Goal: Task Accomplishment & Management: Manage account settings

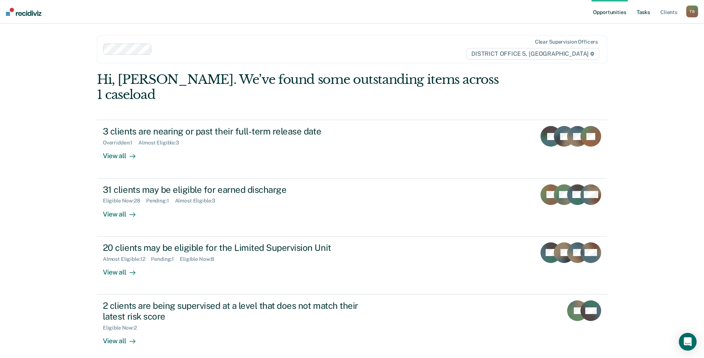
click at [646, 11] on link "Tasks" at bounding box center [643, 12] width 16 height 24
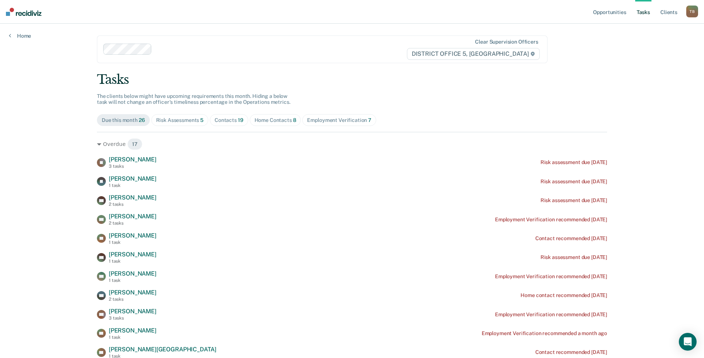
click at [215, 118] on div "Contacts 19" at bounding box center [229, 120] width 29 height 6
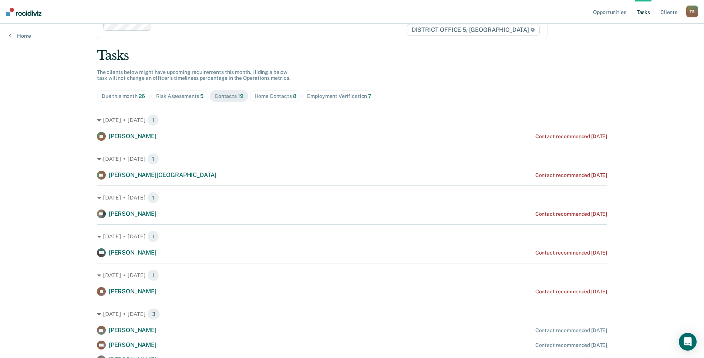
scroll to position [37, 0]
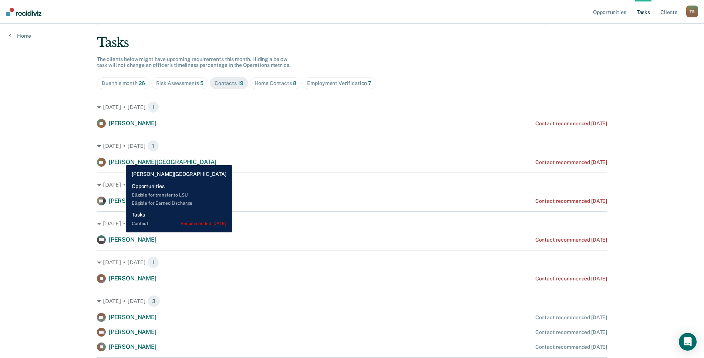
click at [120, 160] on span "[PERSON_NAME][GEOGRAPHIC_DATA]" at bounding box center [163, 162] width 108 height 7
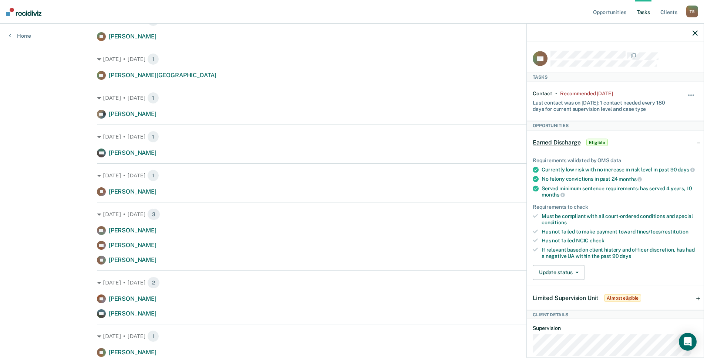
scroll to position [111, 0]
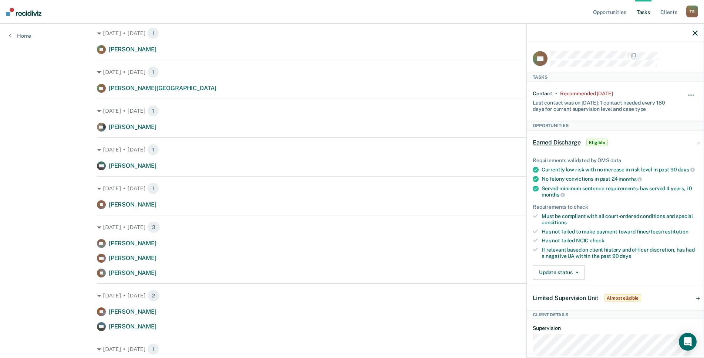
click at [700, 31] on div at bounding box center [615, 33] width 177 height 18
click at [698, 32] on div at bounding box center [615, 33] width 177 height 18
click at [697, 33] on icon "button" at bounding box center [695, 32] width 5 height 5
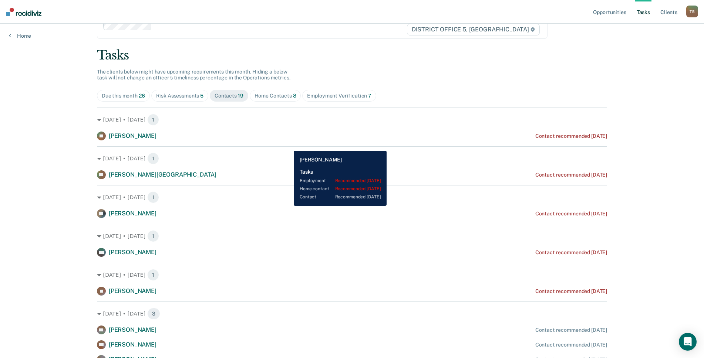
scroll to position [0, 0]
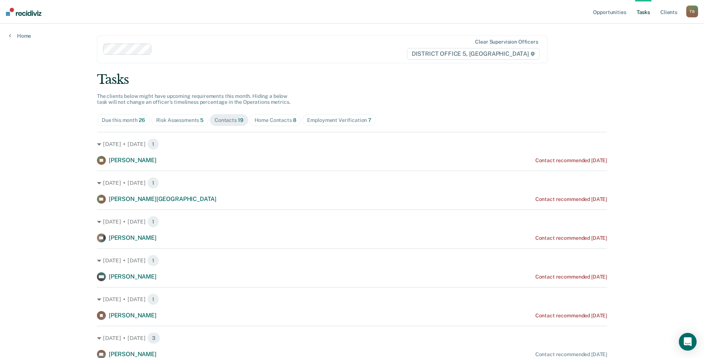
click at [261, 122] on div "Home Contacts 8" at bounding box center [276, 120] width 42 height 6
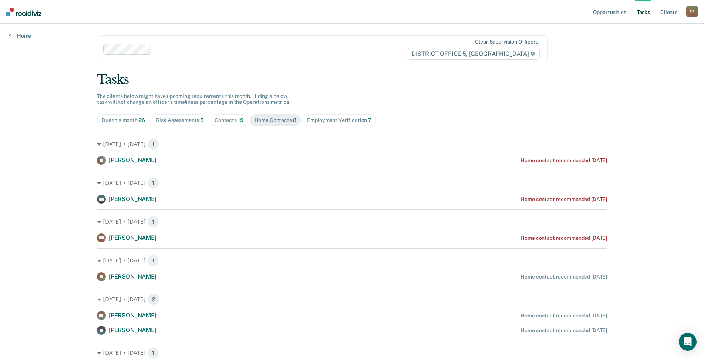
click at [269, 119] on div "Home Contacts 8" at bounding box center [276, 120] width 42 height 6
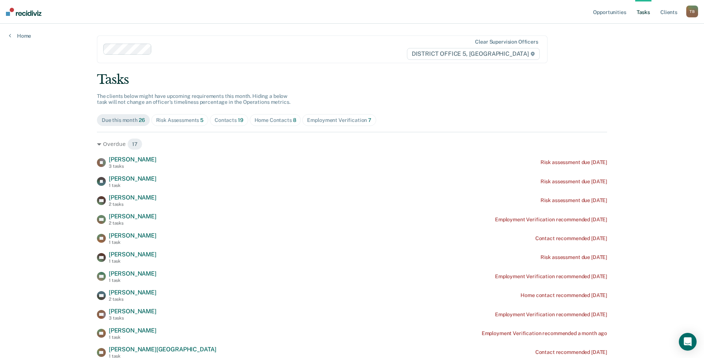
click at [264, 120] on div "Home Contacts 8" at bounding box center [276, 120] width 42 height 6
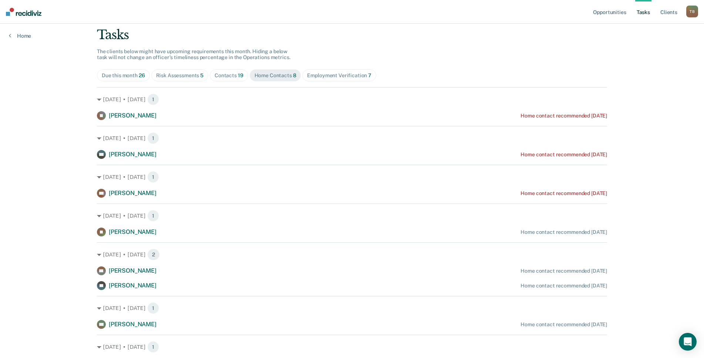
scroll to position [10, 0]
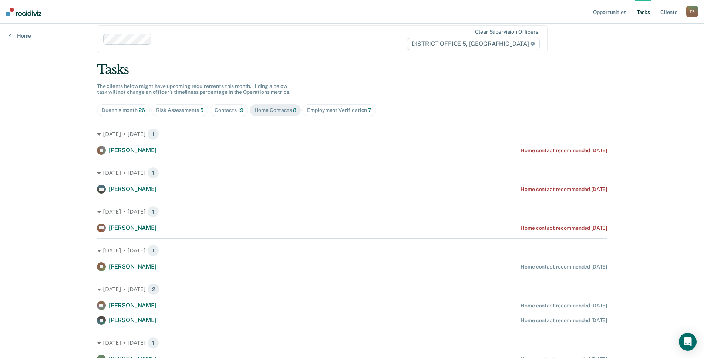
click at [313, 109] on div "Employment Verification 7" at bounding box center [339, 110] width 64 height 6
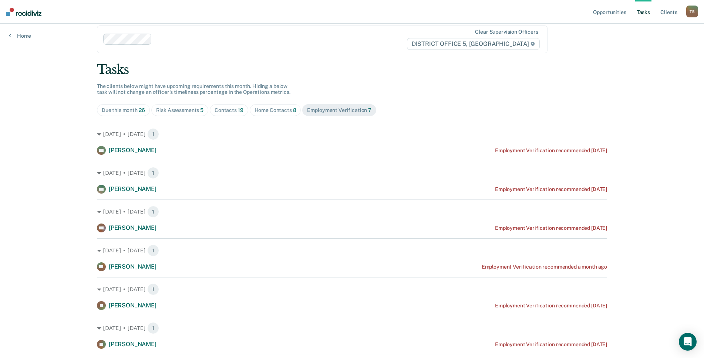
click at [340, 111] on div "Employment Verification 7" at bounding box center [339, 110] width 64 height 6
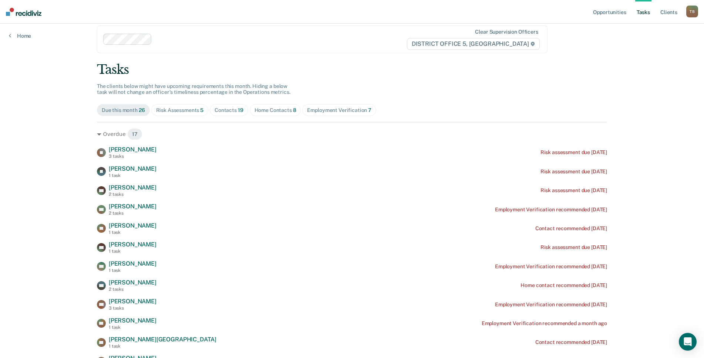
click at [333, 108] on div "Employment Verification 7" at bounding box center [339, 110] width 64 height 6
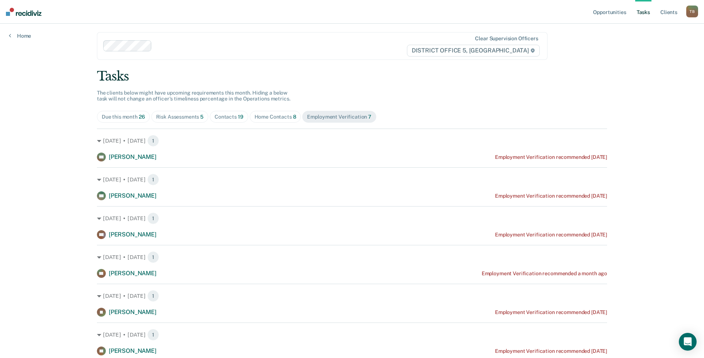
scroll to position [0, 0]
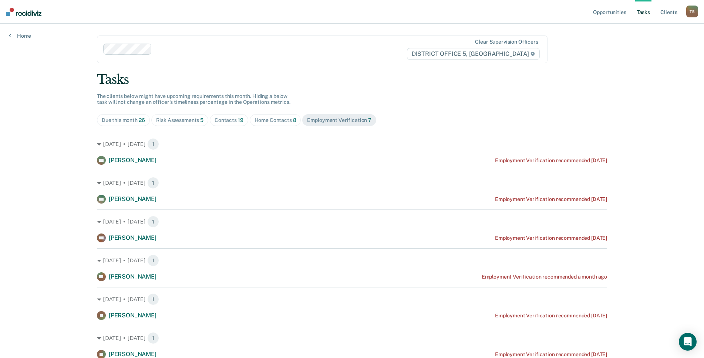
click at [192, 122] on div "Risk Assessments 5" at bounding box center [180, 120] width 48 height 6
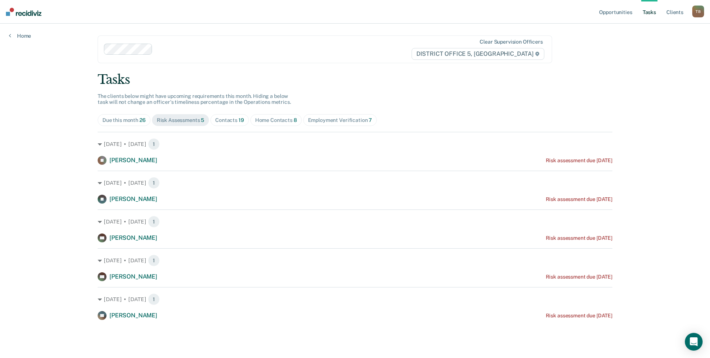
click at [122, 120] on div "Due this month 26" at bounding box center [123, 120] width 43 height 6
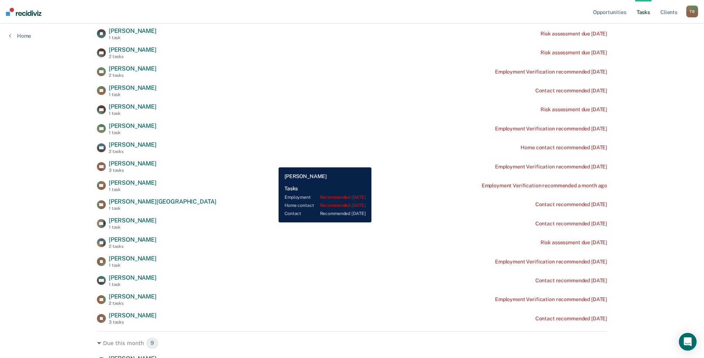
scroll to position [185, 0]
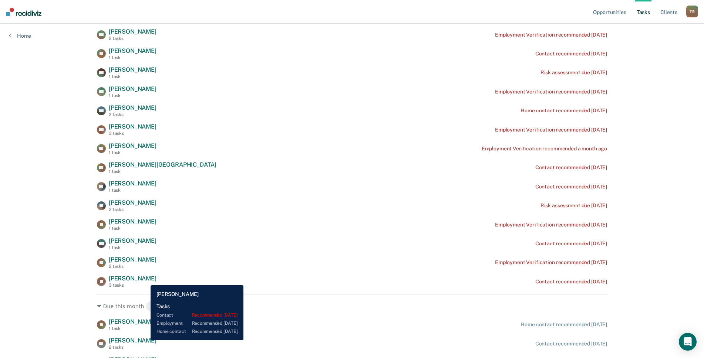
click at [145, 280] on span "[PERSON_NAME]" at bounding box center [133, 278] width 48 height 7
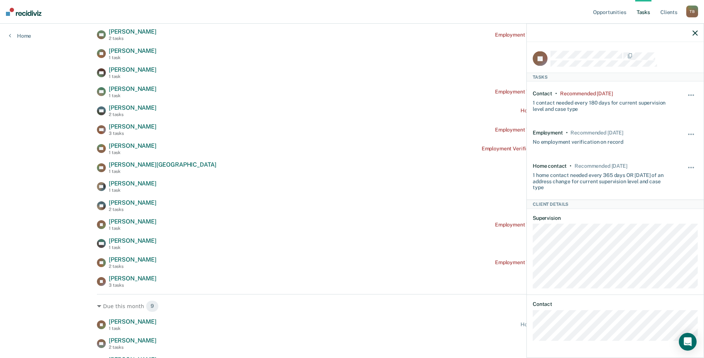
click at [696, 34] on icon "button" at bounding box center [695, 32] width 5 height 5
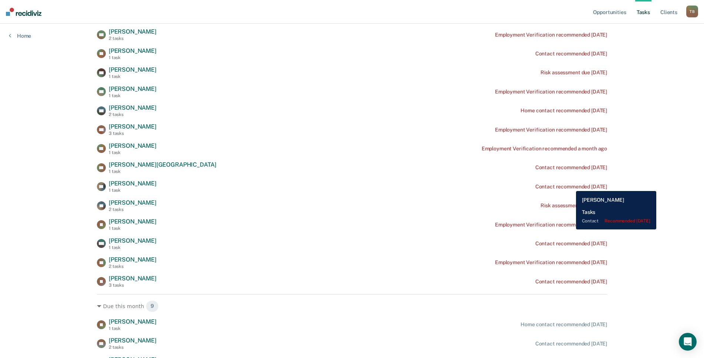
click at [570, 186] on div "Contact recommended [DATE]" at bounding box center [571, 187] width 72 height 6
